Goal: Task Accomplishment & Management: Complete application form

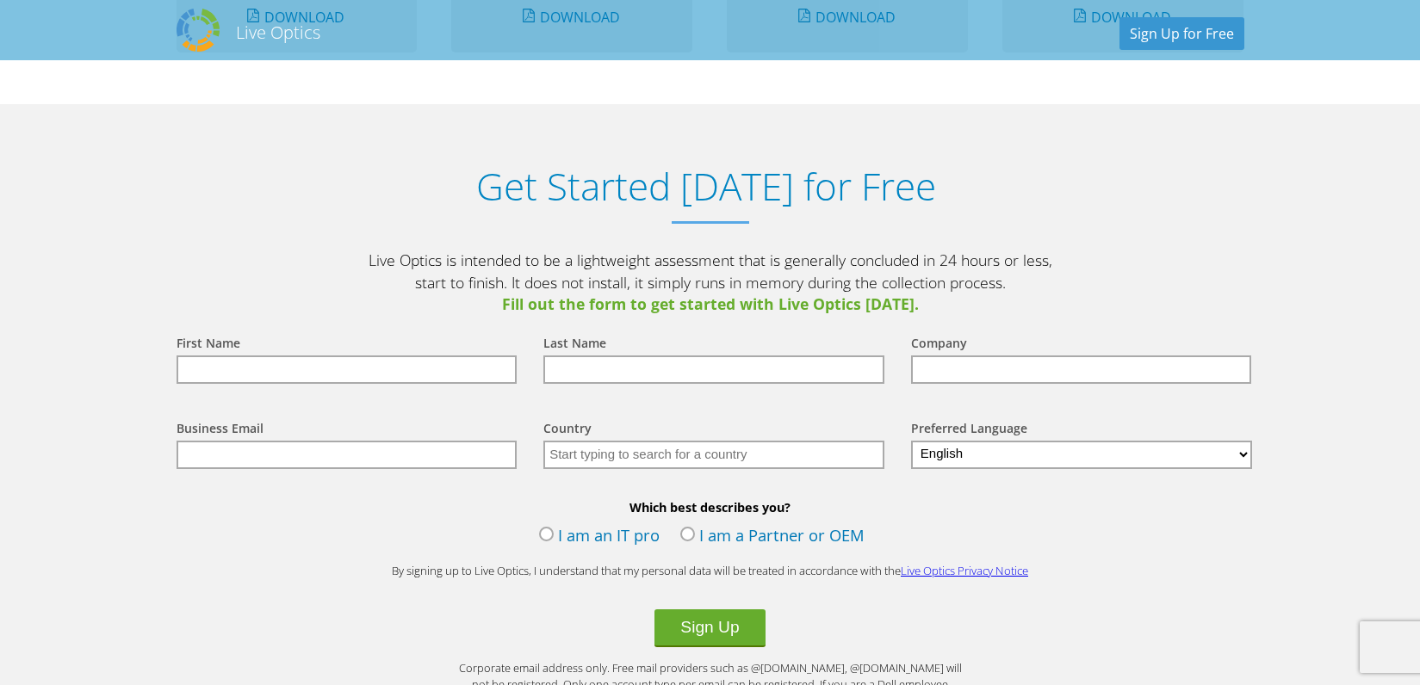
scroll to position [1845, 0]
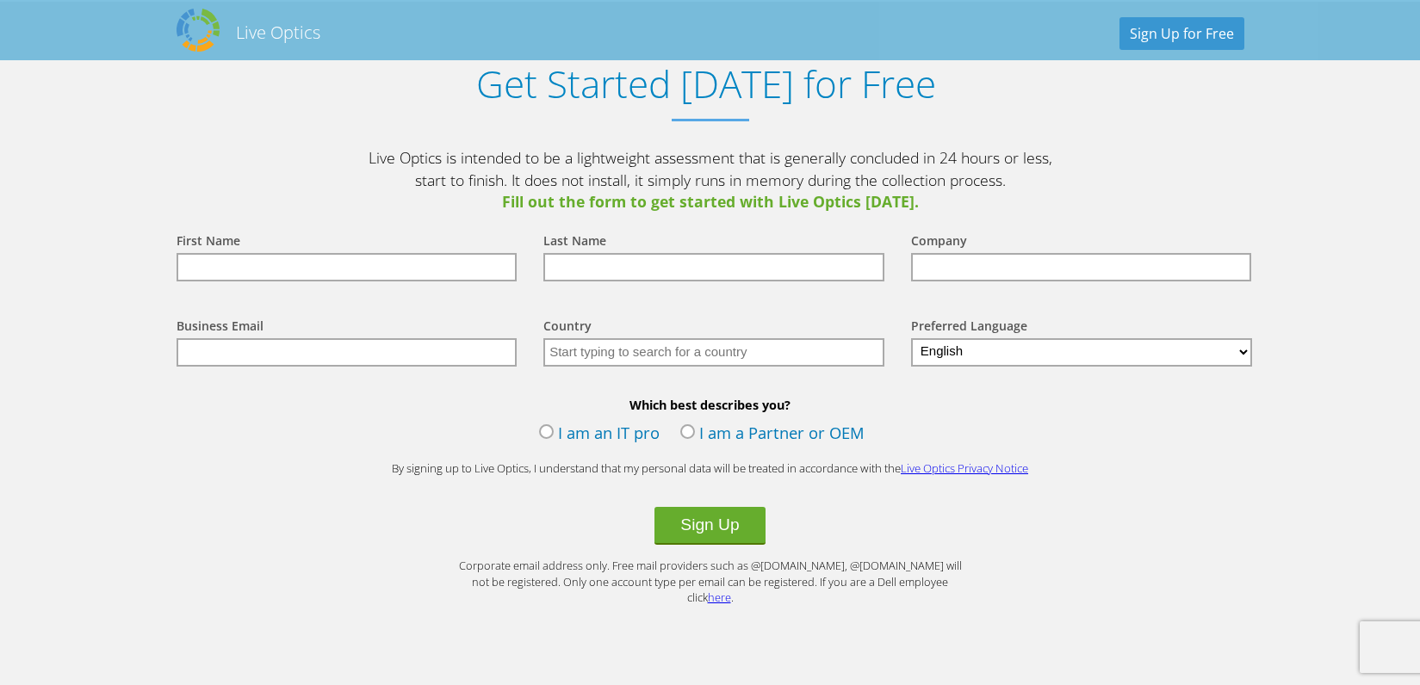
click at [333, 267] on input "text" at bounding box center [347, 267] width 341 height 28
type input "Safecoms"
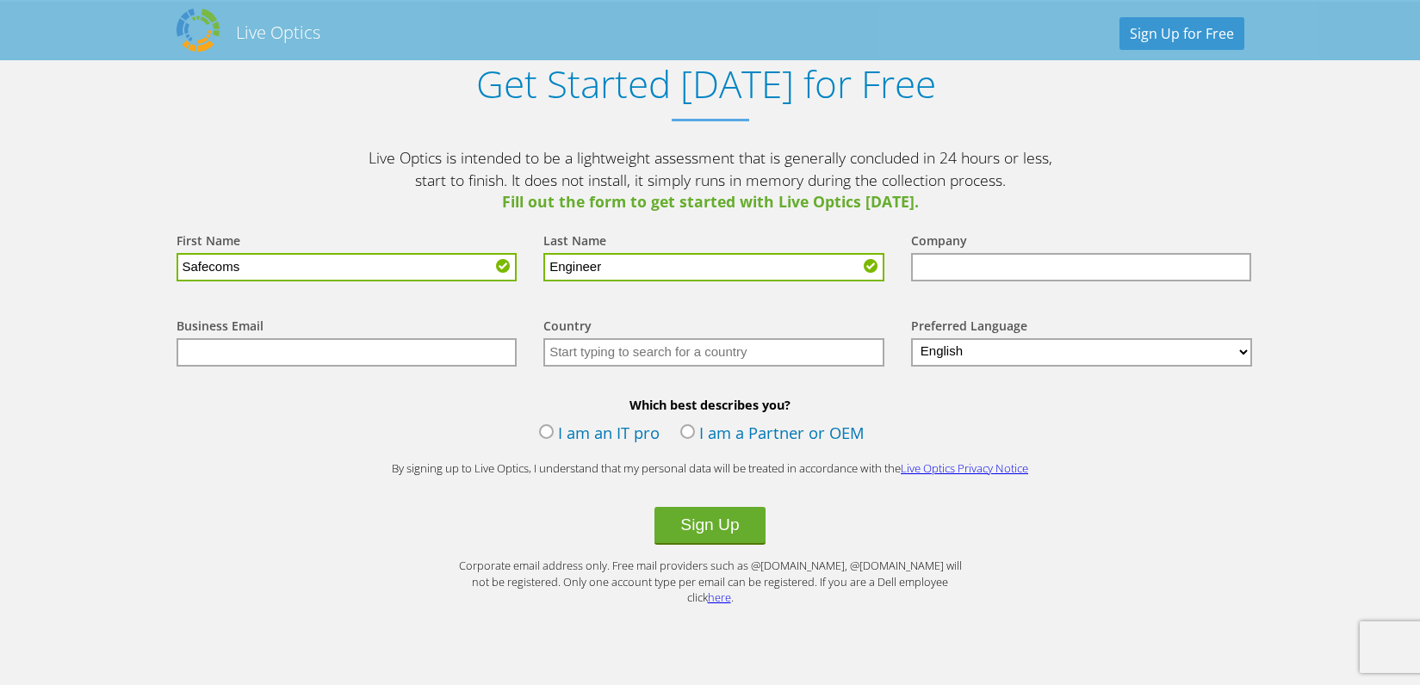
type input "Engineer"
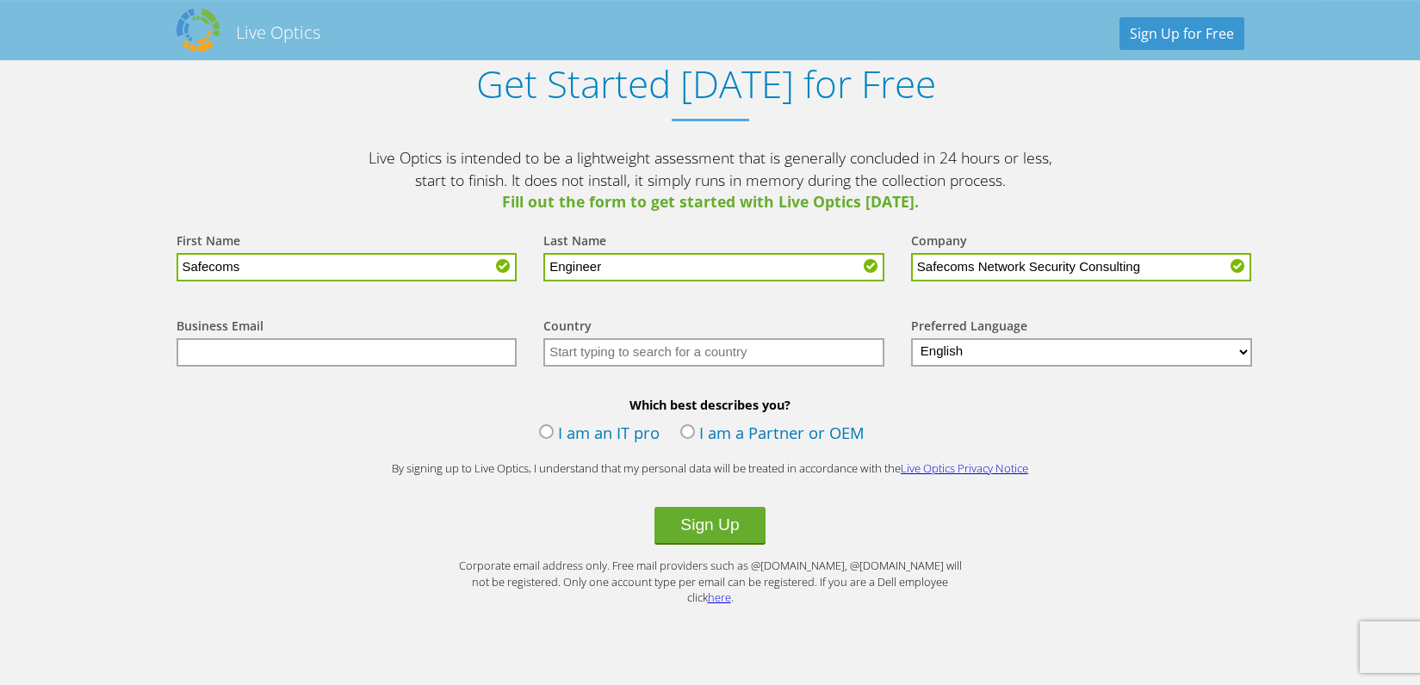
type input "Safecoms Network Security Consulting"
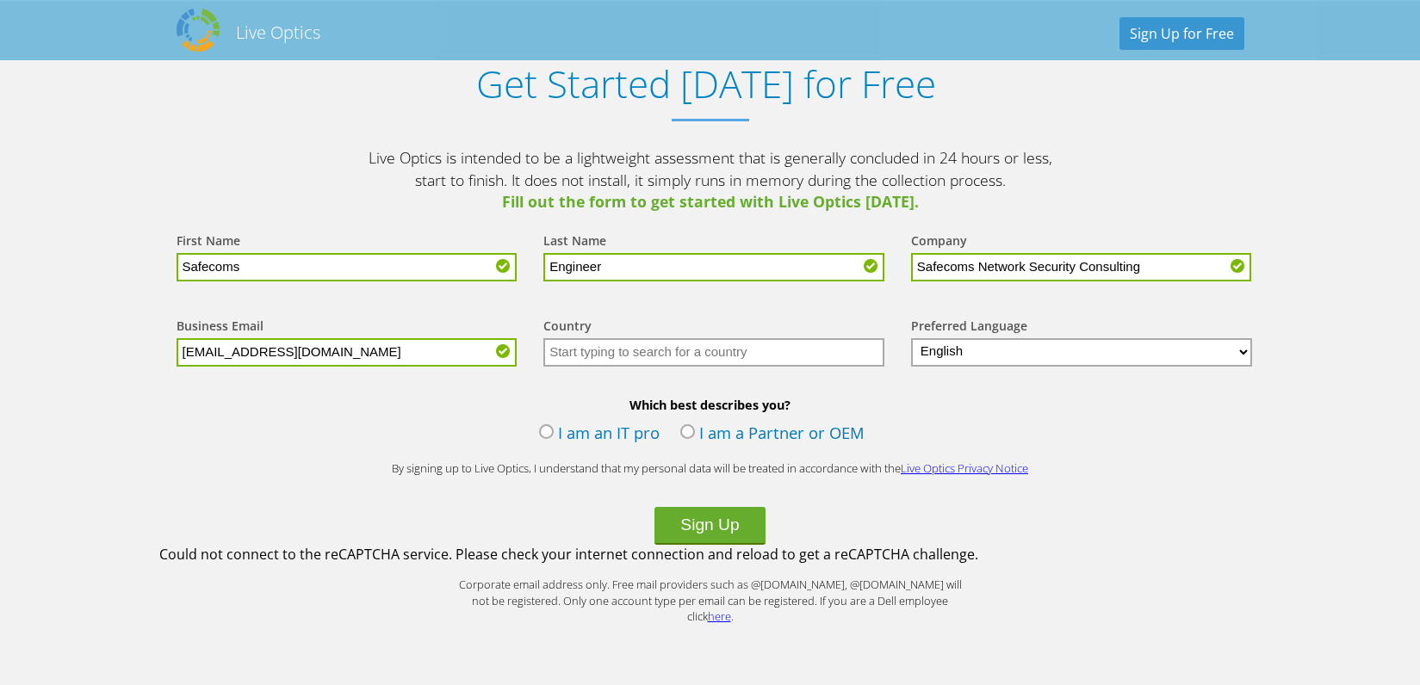
type input "[EMAIL_ADDRESS][DOMAIN_NAME]"
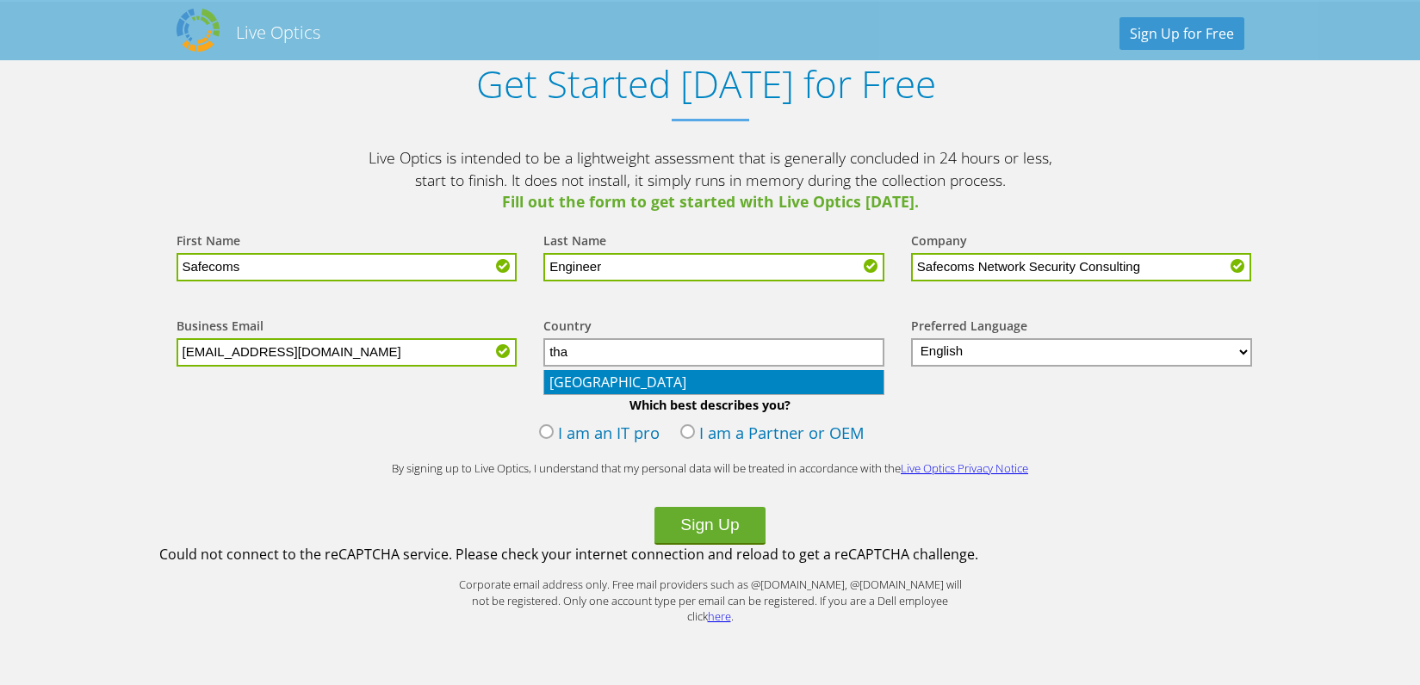
type input "[GEOGRAPHIC_DATA]"
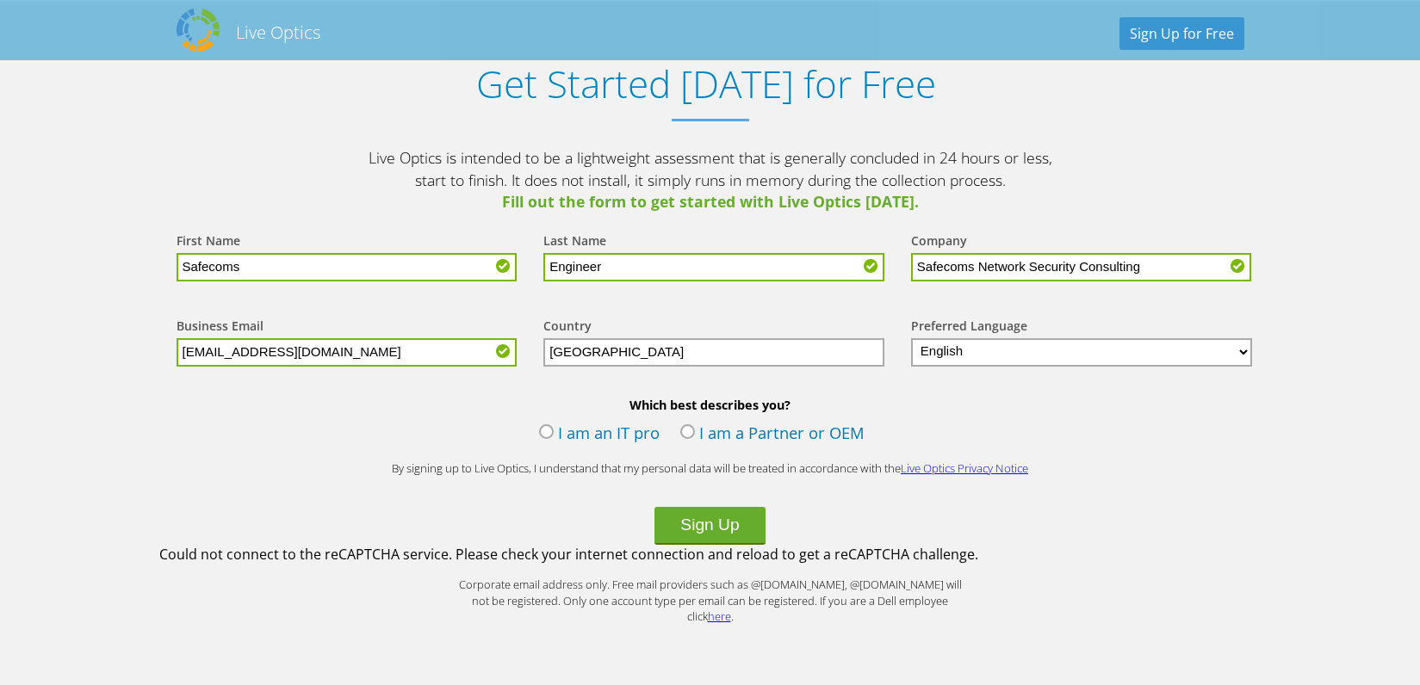
click at [0, 0] on li "[GEOGRAPHIC_DATA]" at bounding box center [0, 0] width 0 height 0
click at [544, 435] on label "I am an IT pro" at bounding box center [599, 435] width 121 height 26
click at [0, 0] on input "I am an IT pro" at bounding box center [0, 0] width 0 height 0
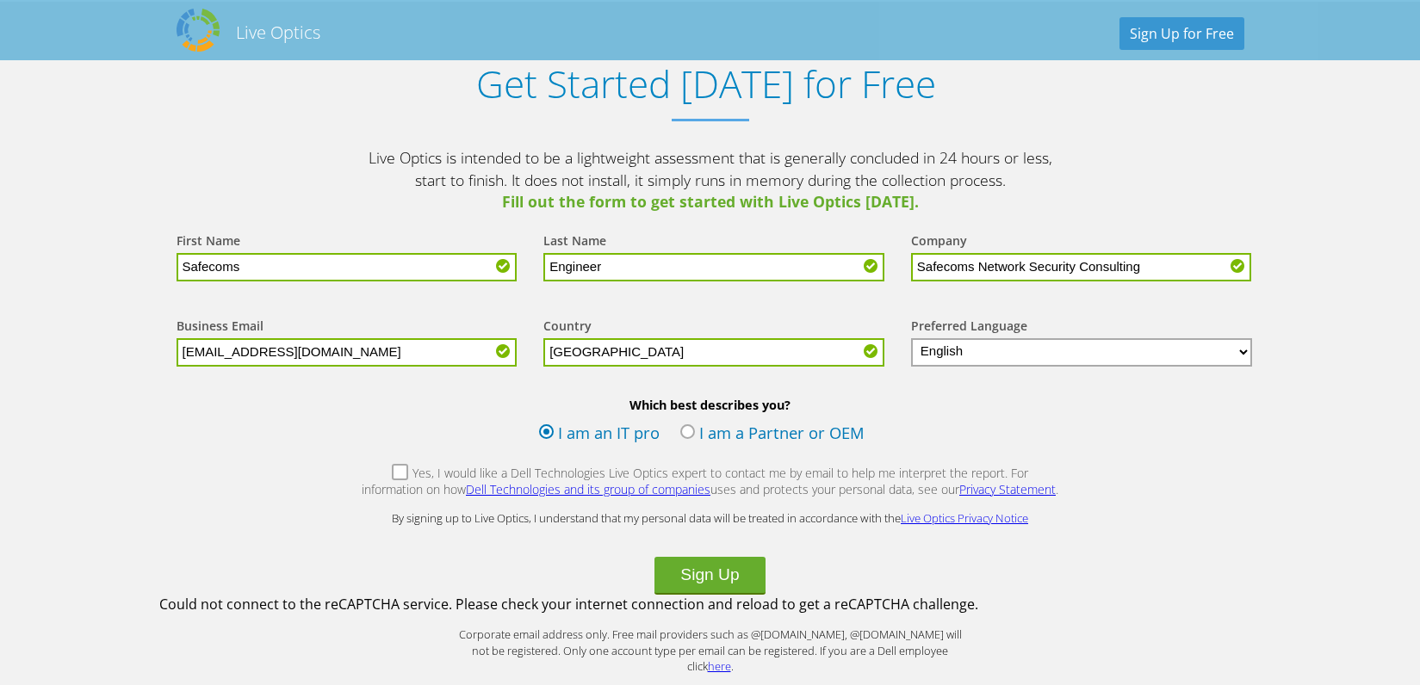
click at [371, 478] on label "Yes, I would like a Dell Technologies Live Optics expert to contact me by email…" at bounding box center [710, 483] width 699 height 37
click at [0, 0] on input "Yes, I would like a Dell Technologies Live Optics expert to contact me by email…" at bounding box center [0, 0] width 0 height 0
click at [713, 578] on button "Sign Up" at bounding box center [709, 576] width 110 height 38
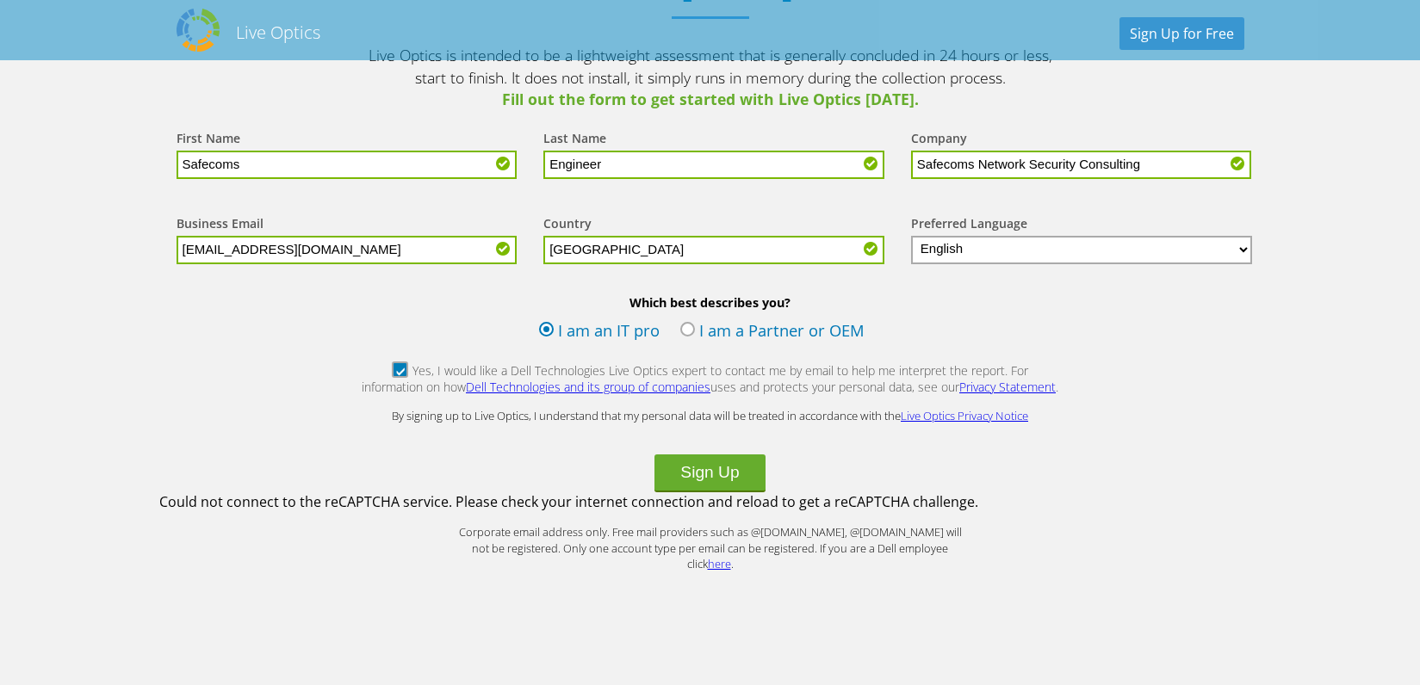
scroll to position [2050, 0]
